Goal: Submit feedback/report problem

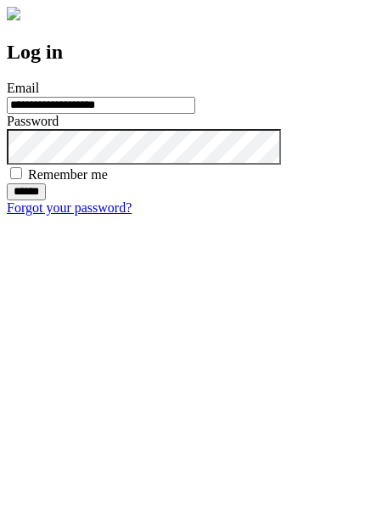
click at [46, 200] on input "******" at bounding box center [26, 191] width 39 height 17
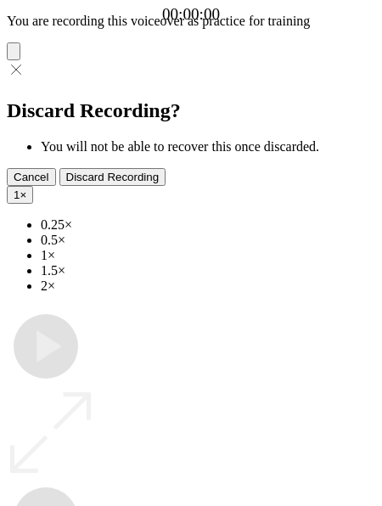
type input "**********"
